Goal: Information Seeking & Learning: Learn about a topic

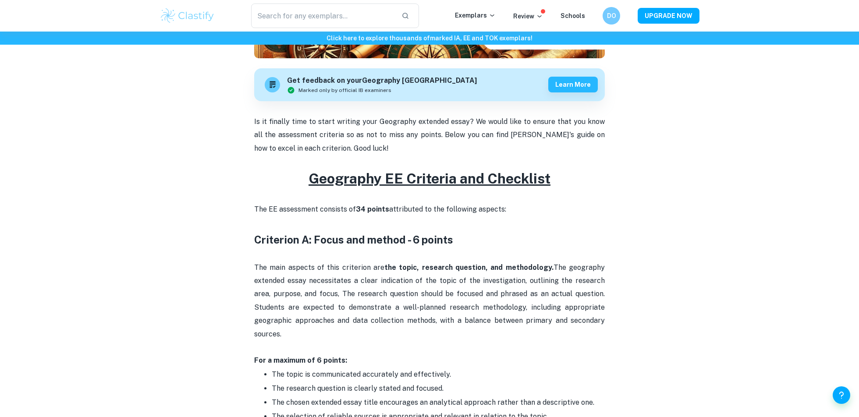
scroll to position [241, 0]
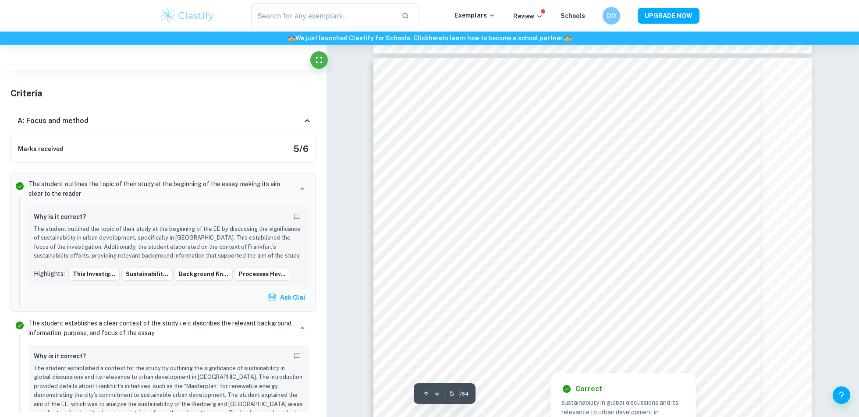
scroll to position [2538, 0]
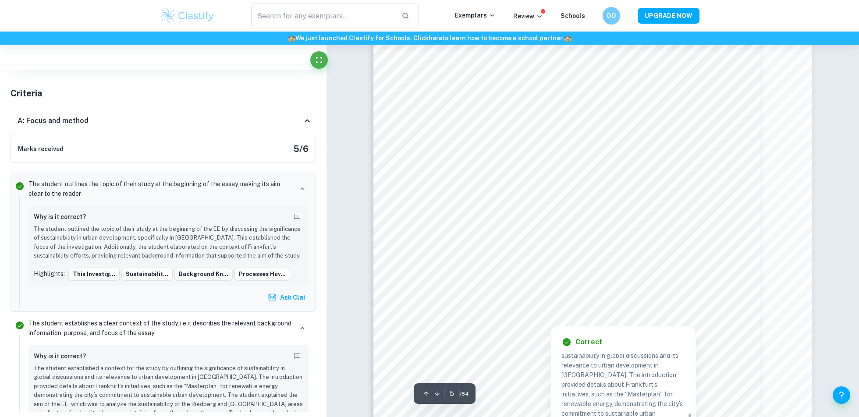
click at [595, 312] on p "The student established a context for the study by outlining the significance o…" at bounding box center [623, 423] width 124 height 183
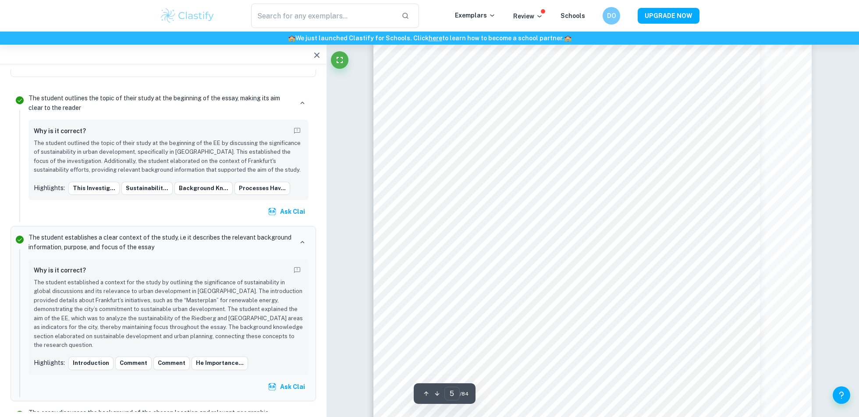
click at [211, 147] on p "The student outlined the topic of their study at the beginning of the EE by dis…" at bounding box center [168, 157] width 269 height 36
click at [219, 152] on p "The student outlined the topic of their study at the beginning of the EE by dis…" at bounding box center [168, 157] width 269 height 36
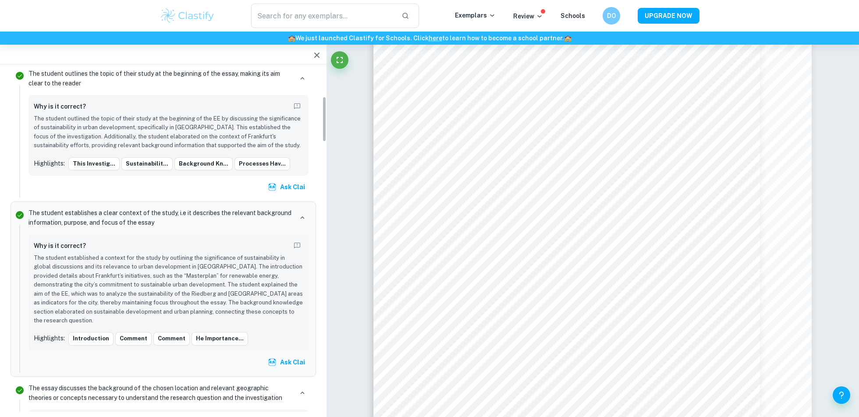
scroll to position [199, 0]
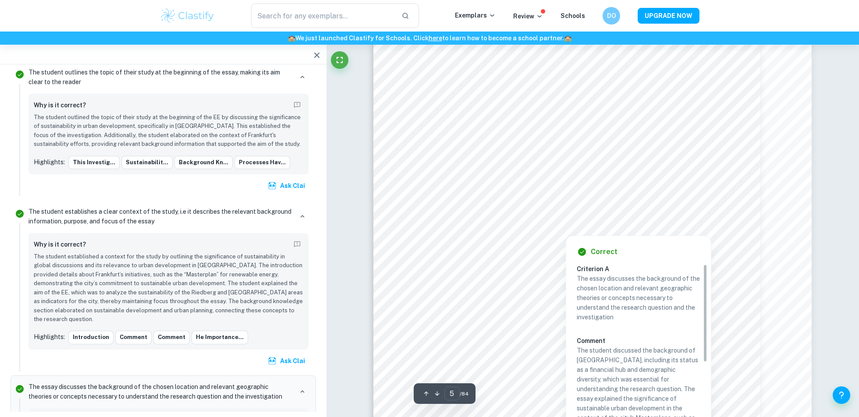
scroll to position [339, 0]
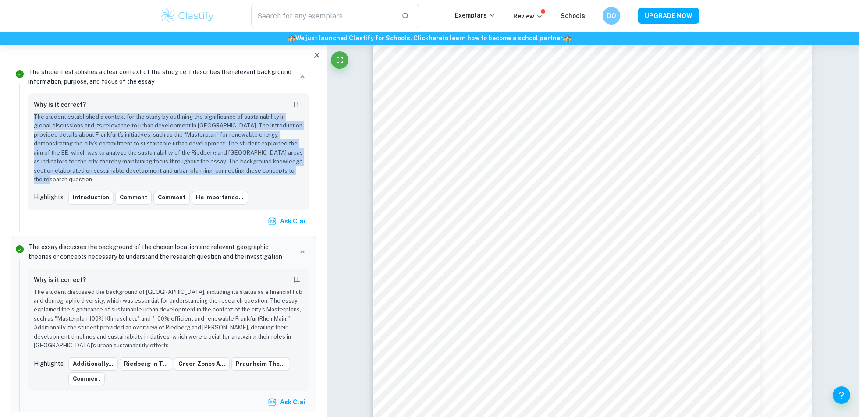
copy p "The student established a context for the study by outlining the significance o…"
drag, startPoint x: 33, startPoint y: 114, endPoint x: 305, endPoint y: 170, distance: 277.3
click at [305, 170] on div "Why is it correct? The student established a context for the study by outlining…" at bounding box center [168, 151] width 280 height 117
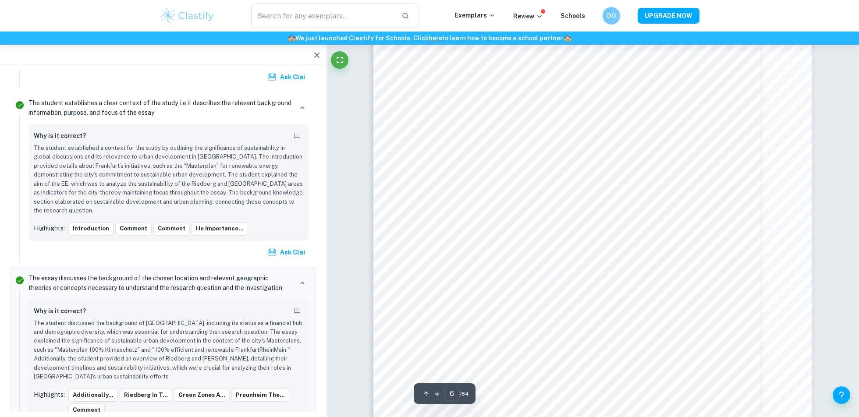
scroll to position [2907, 0]
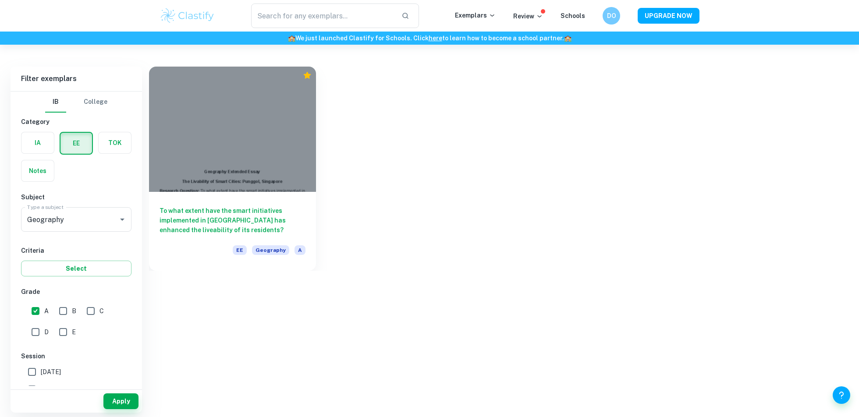
scroll to position [169, 0]
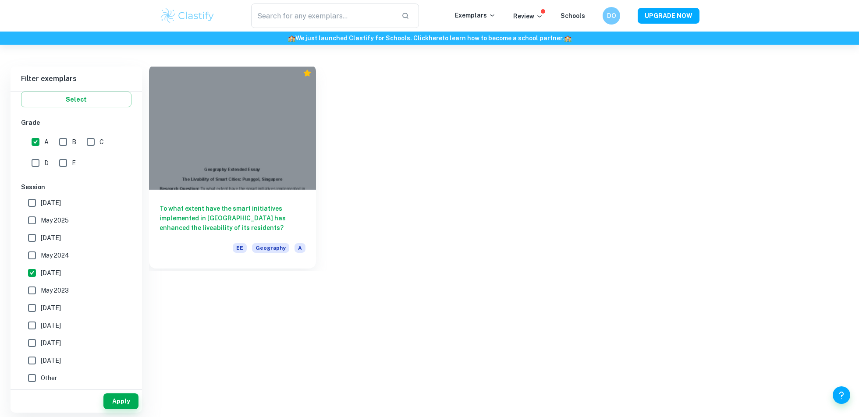
click at [237, 177] on div at bounding box center [232, 126] width 167 height 125
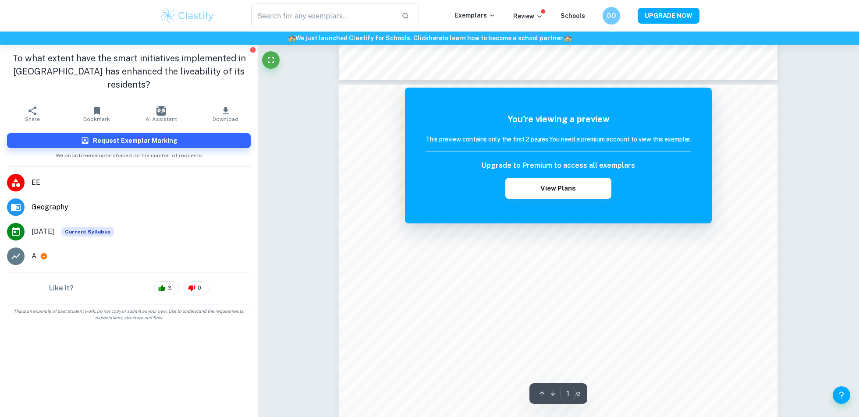
scroll to position [541, 0]
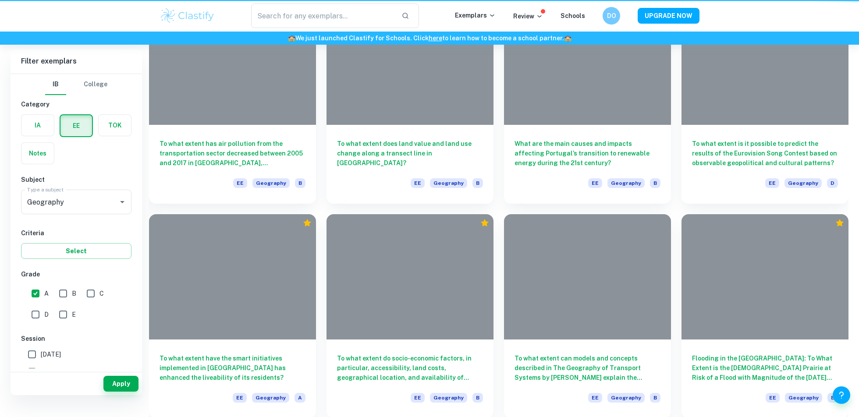
scroll to position [45, 0]
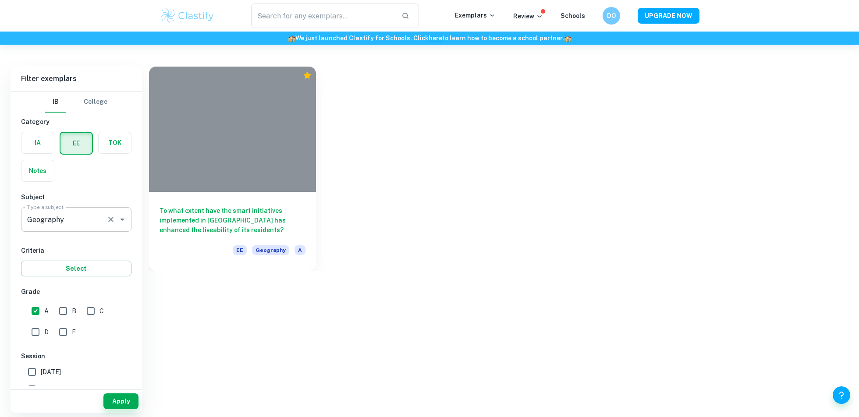
click at [78, 215] on input "Geography" at bounding box center [64, 219] width 78 height 17
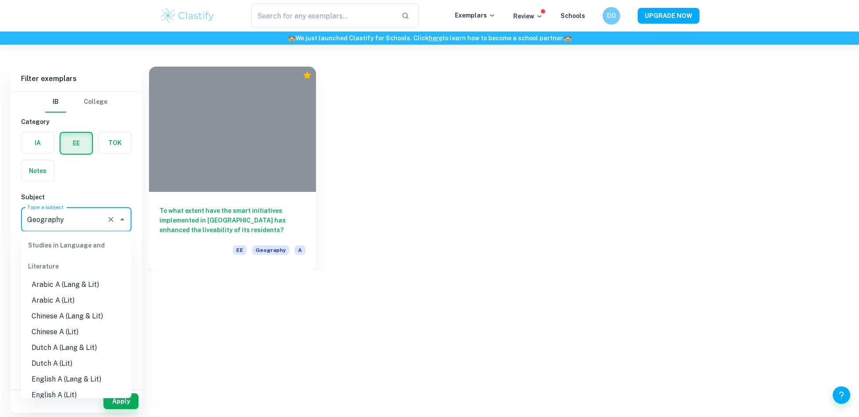
scroll to position [694, 0]
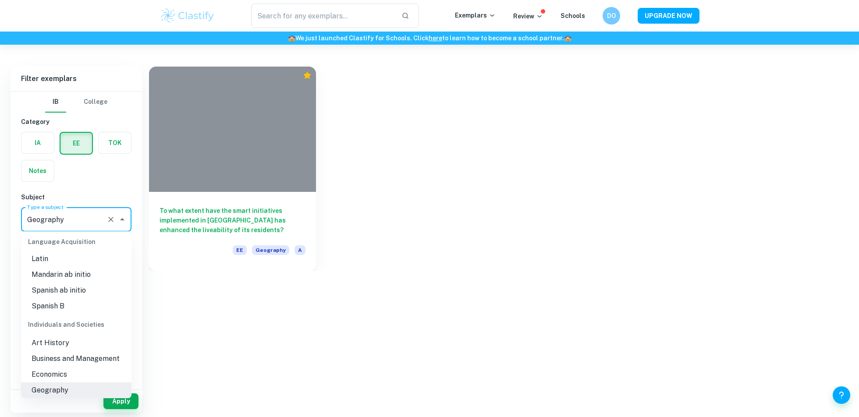
click at [137, 185] on div "IB College Category IA EE TOK Notes Subject Type a subject Geography Type a sub…" at bounding box center [76, 239] width 131 height 294
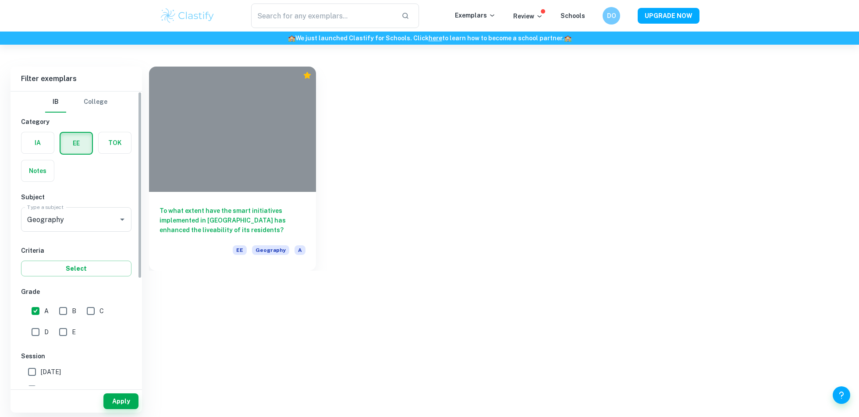
click at [113, 185] on div "IB College Category IA EE TOK Notes Subject Type a subject Geography Type a sub…" at bounding box center [76, 324] width 131 height 464
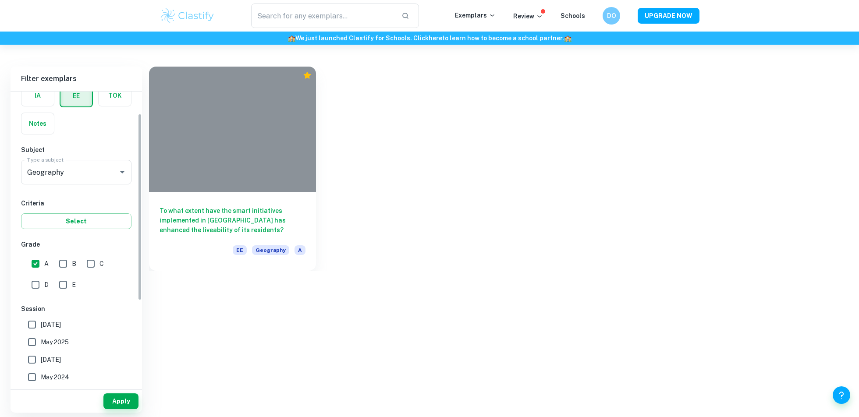
scroll to position [88, 0]
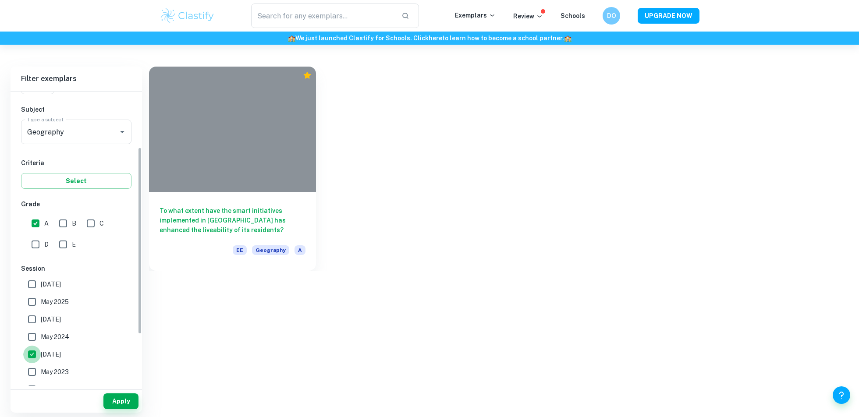
click at [28, 348] on input "November 2023" at bounding box center [32, 355] width 18 height 18
checkbox input "false"
click at [115, 399] on button "Apply" at bounding box center [120, 401] width 35 height 16
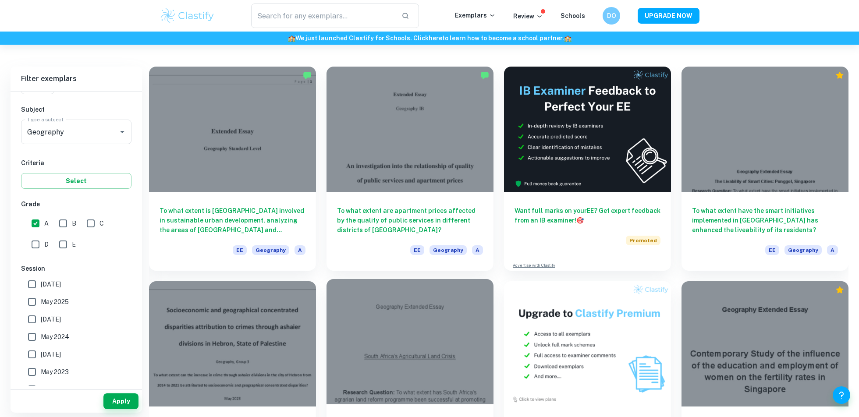
scroll to position [47, 0]
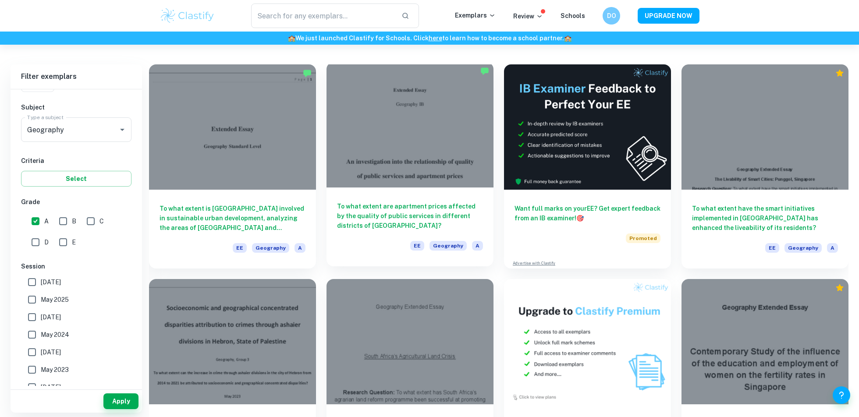
click at [367, 169] on div at bounding box center [409, 124] width 167 height 125
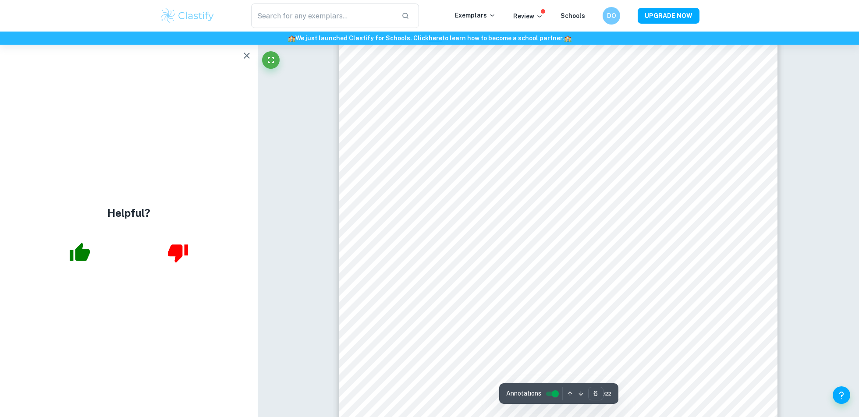
scroll to position [3721, 0]
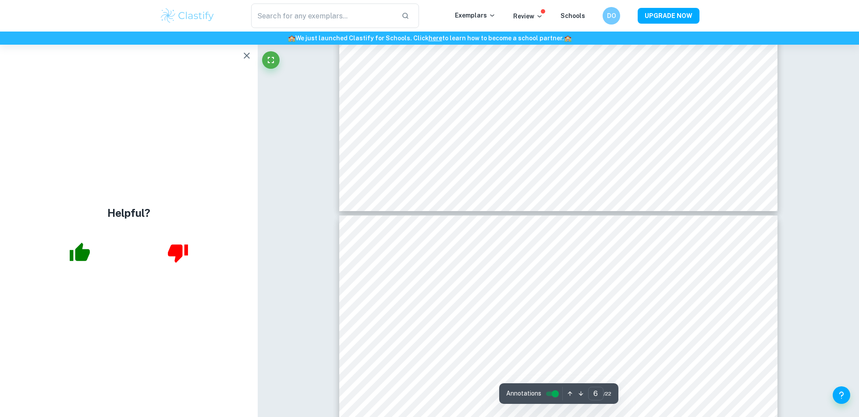
click at [84, 258] on icon "button" at bounding box center [80, 252] width 20 height 18
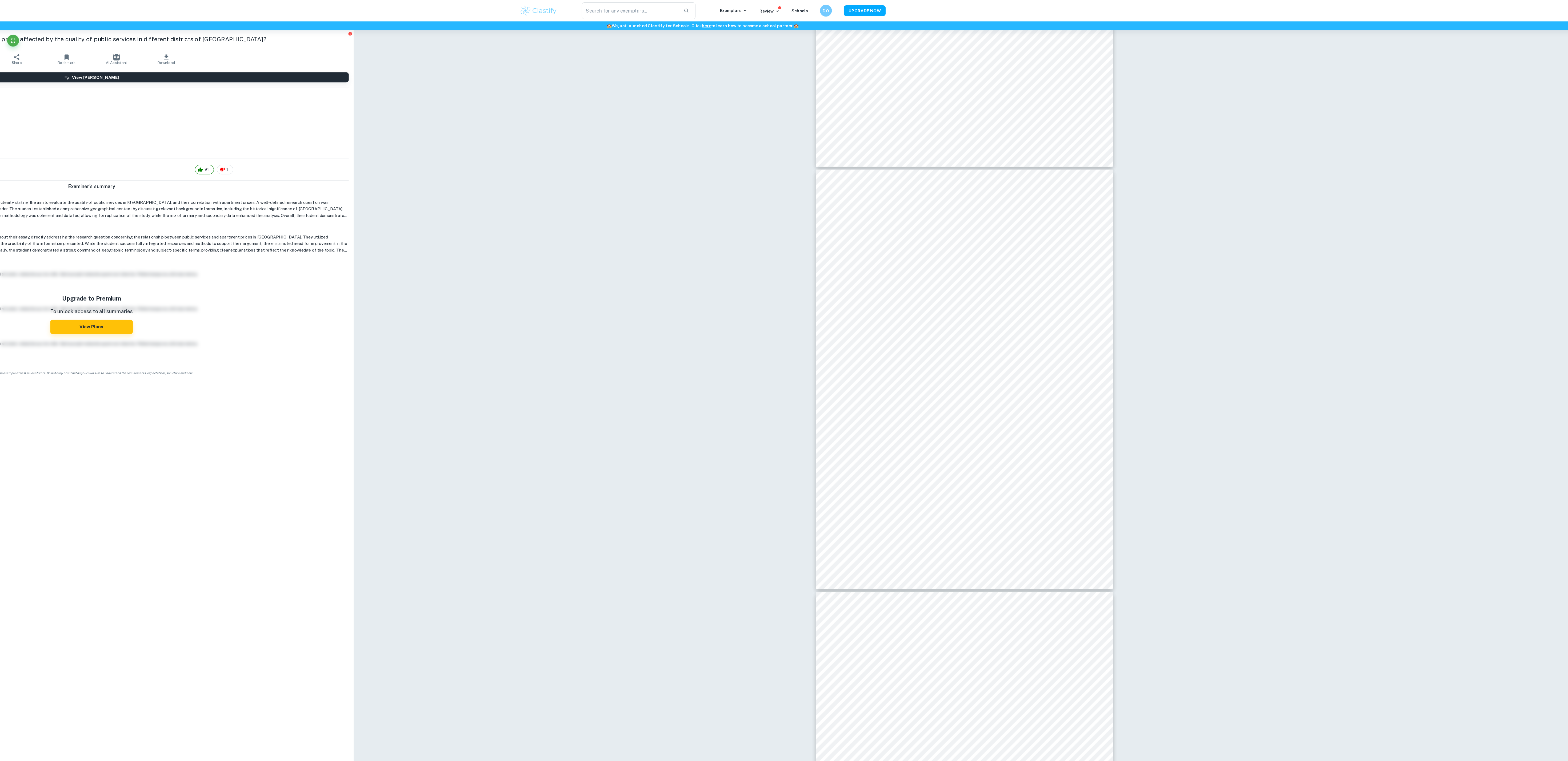
scroll to position [2167, 0]
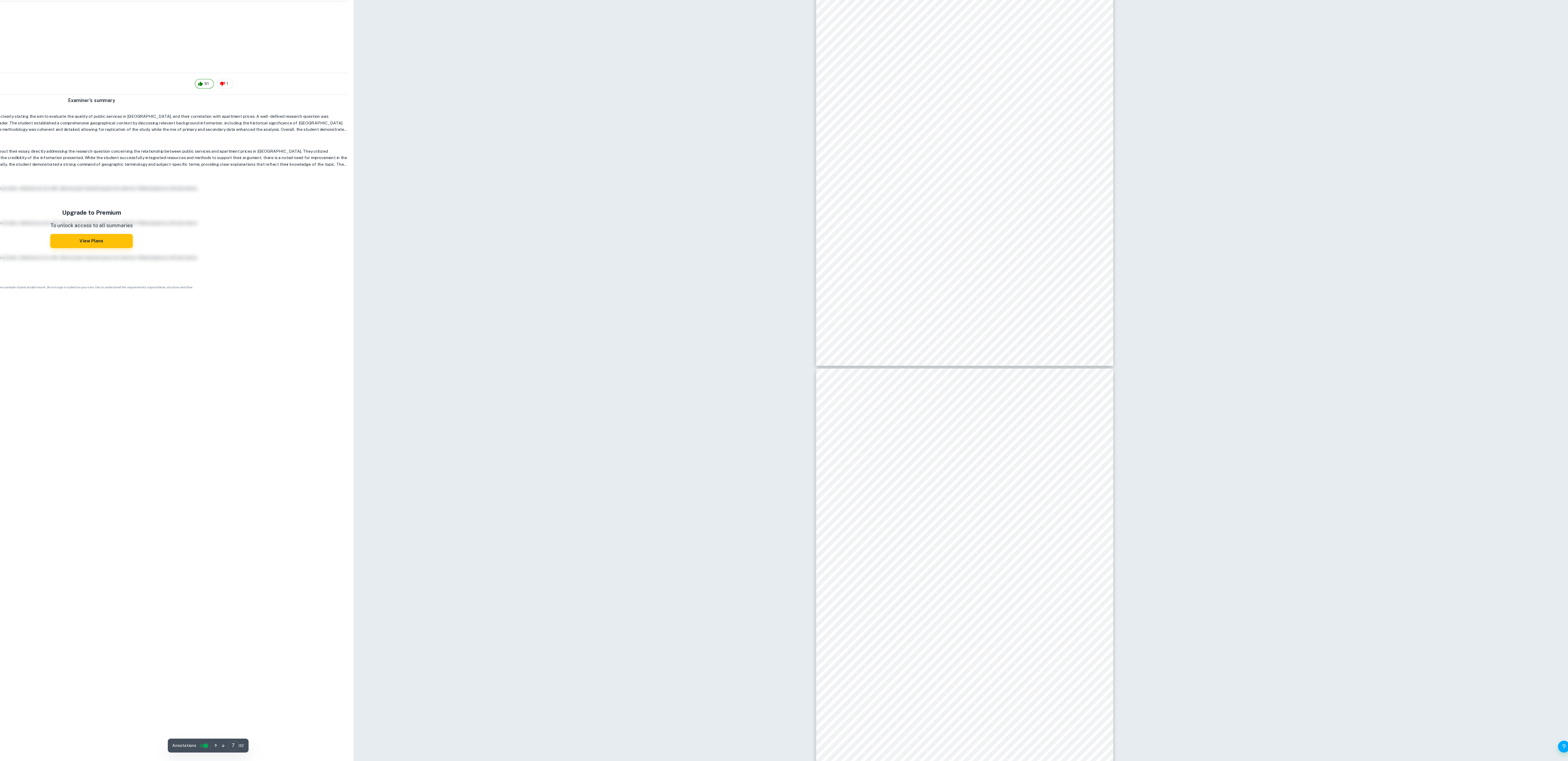
type input "8"
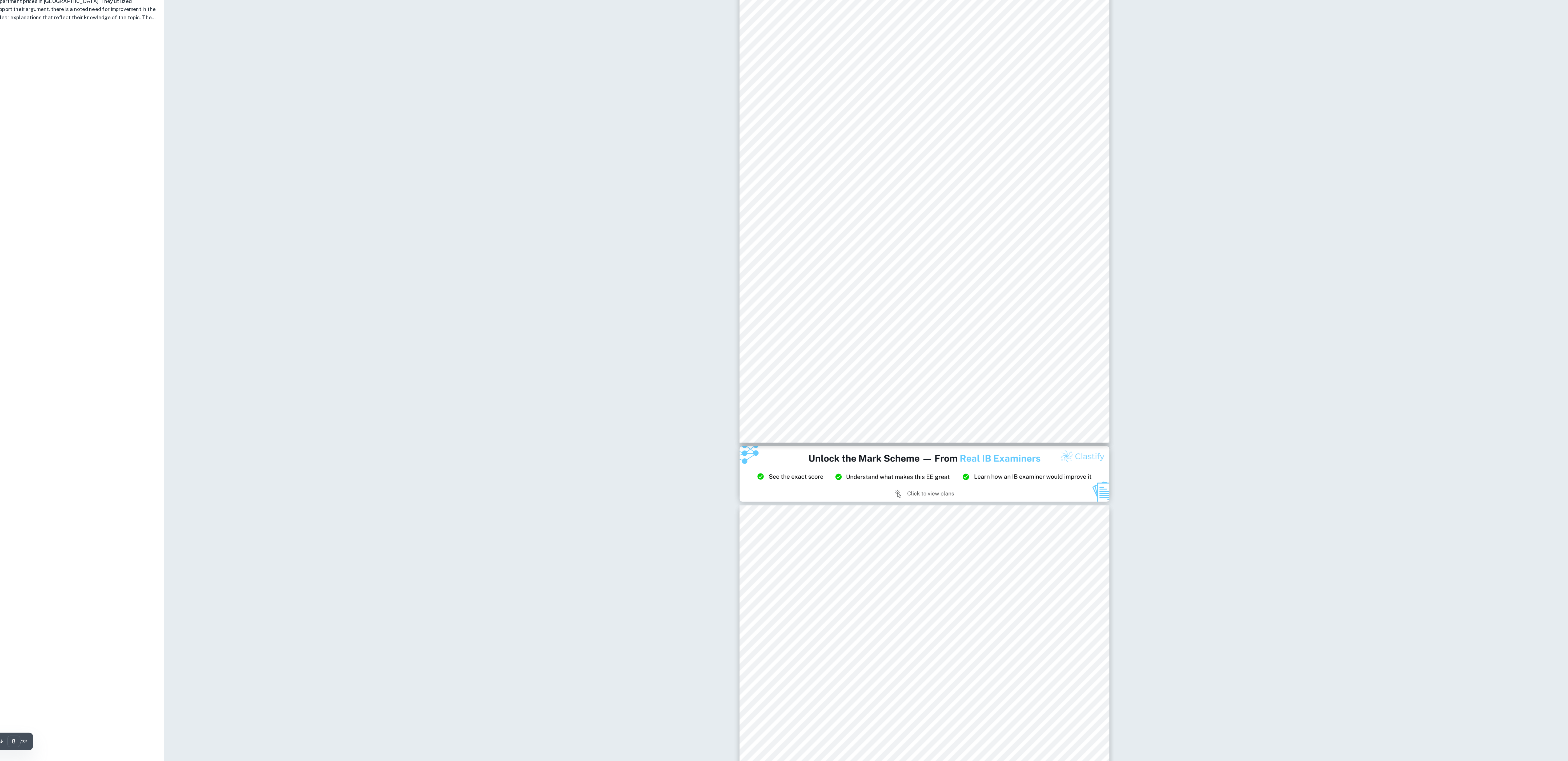
scroll to position [2627, 0]
